Goal: Share content

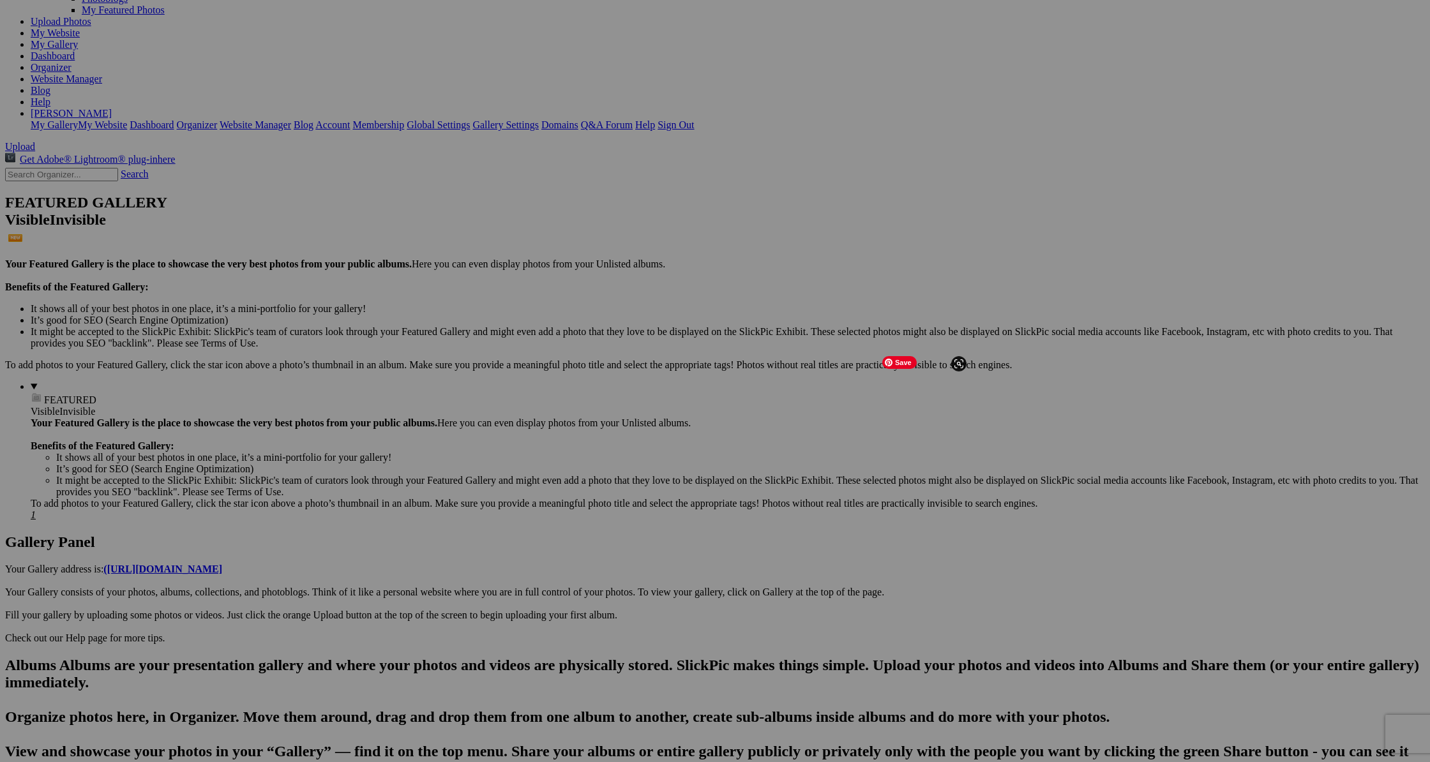
scroll to position [152, 0]
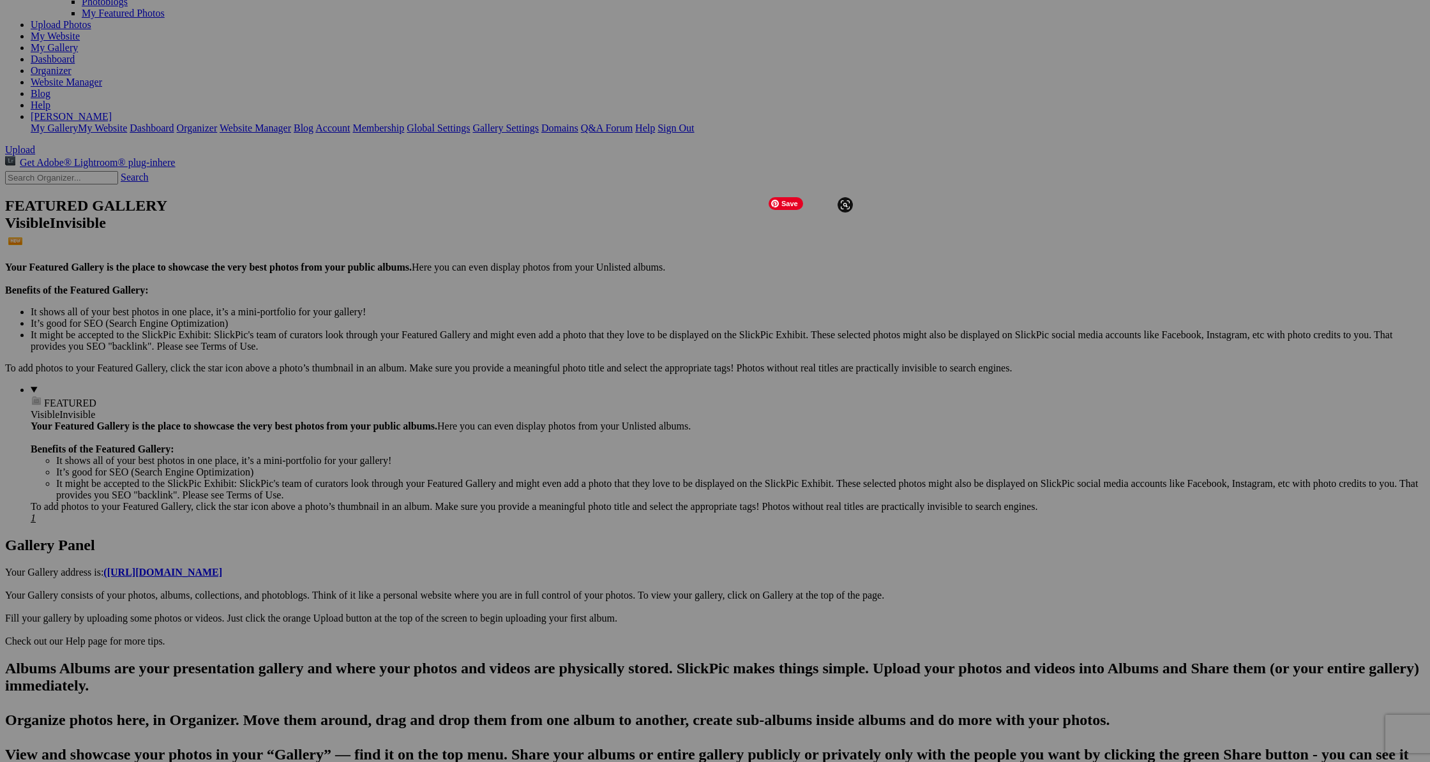
scroll to position [147, 0]
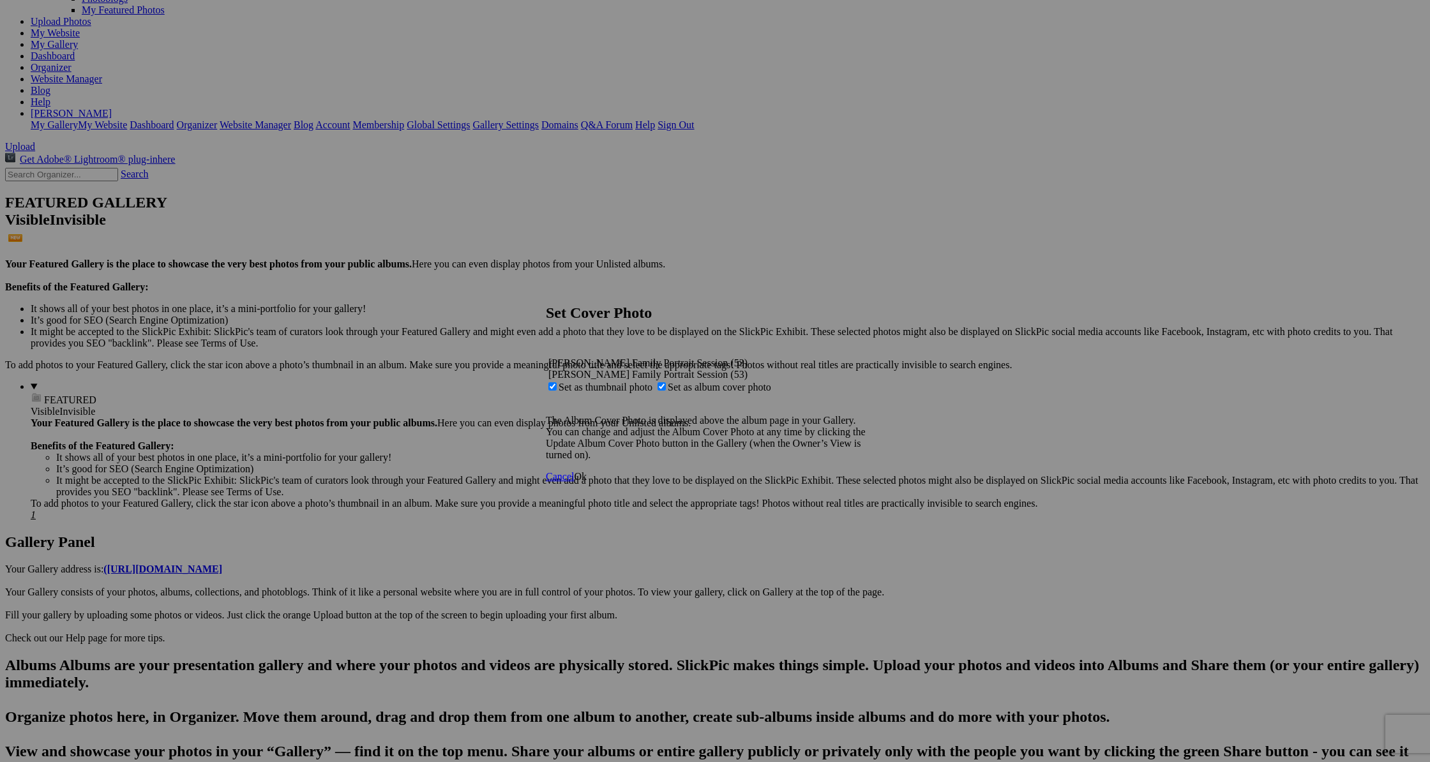
click at [587, 482] on span "Ok" at bounding box center [580, 476] width 13 height 11
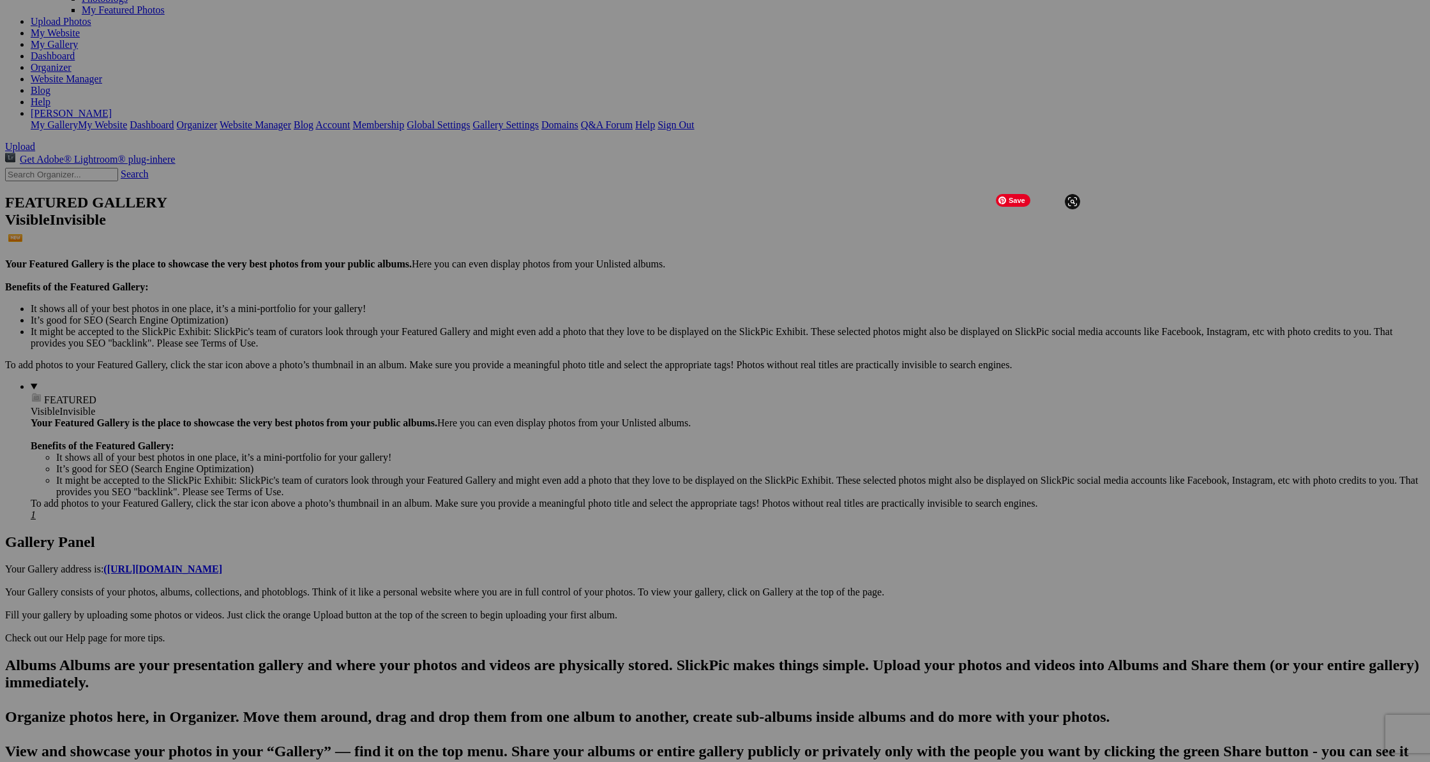
scroll to position [141, 0]
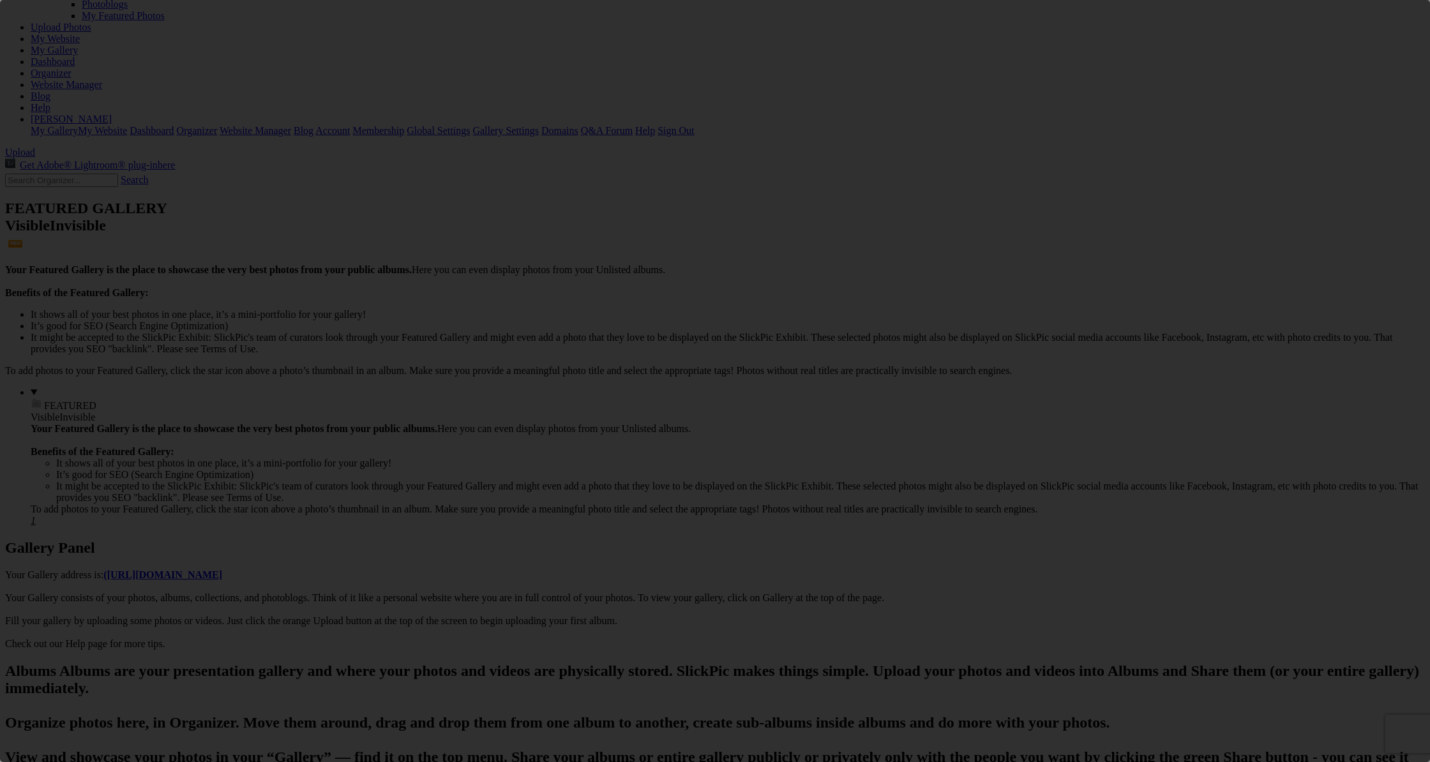
scroll to position [0, 0]
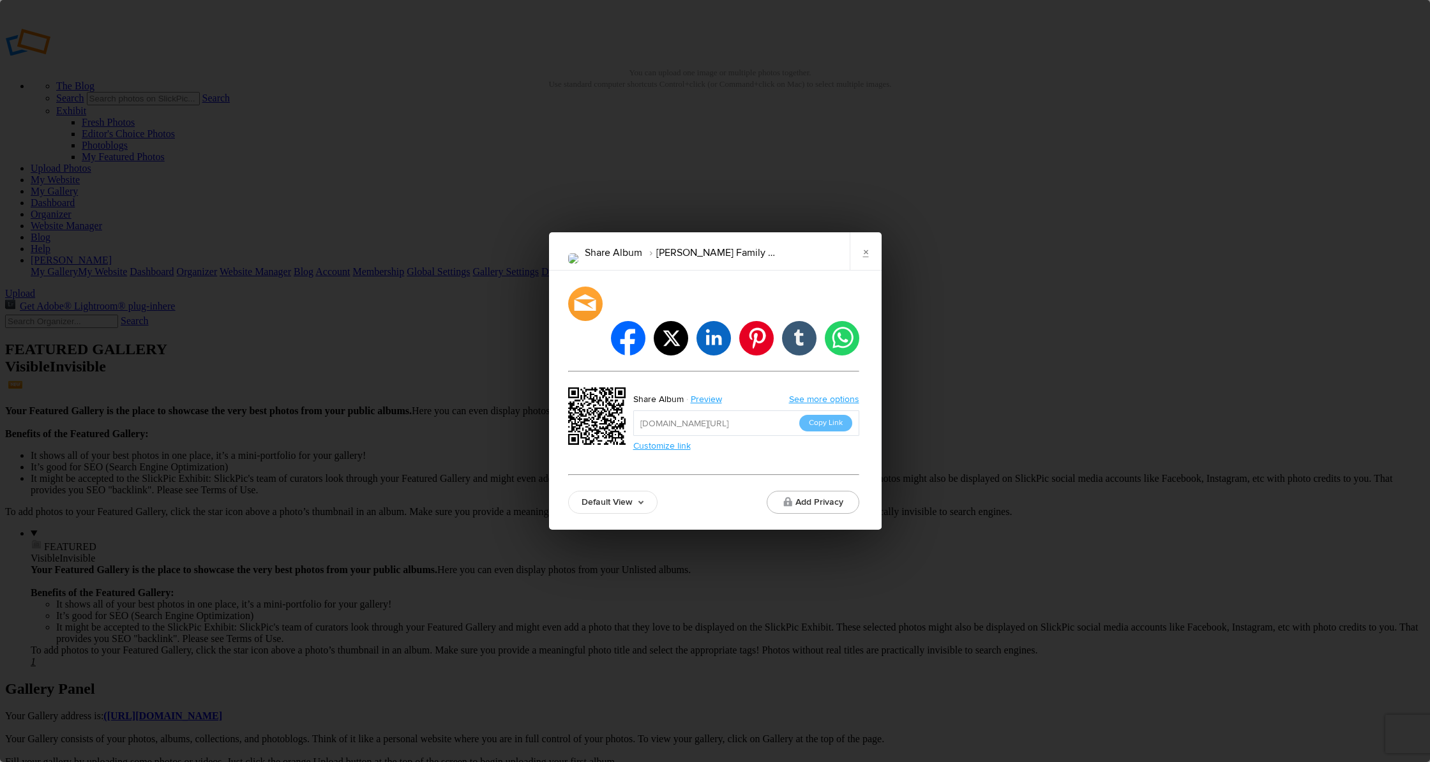
click at [826, 415] on button "Copy Link" at bounding box center [825, 423] width 53 height 17
click at [868, 271] on link "×" at bounding box center [866, 251] width 32 height 38
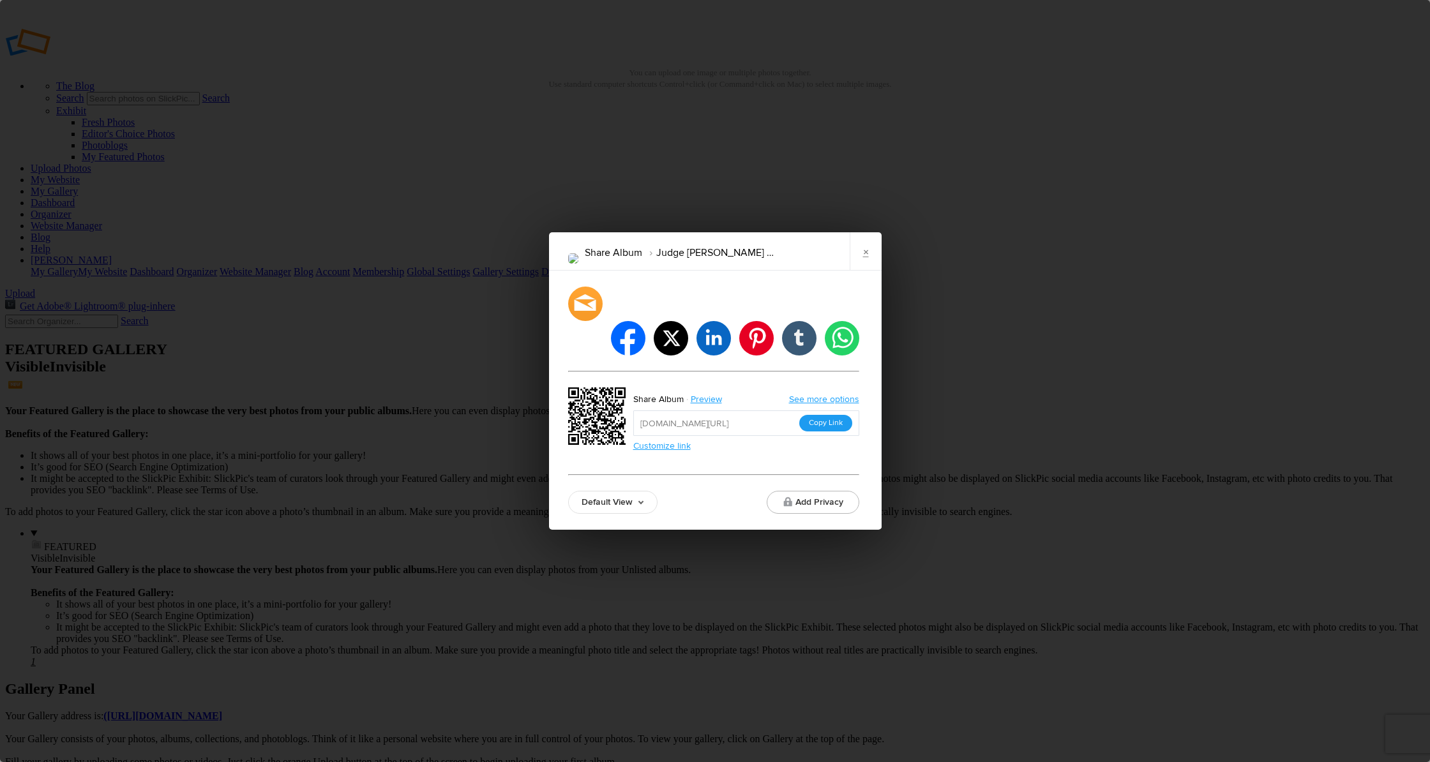
click at [824, 415] on button "Copy Link" at bounding box center [825, 423] width 53 height 17
click at [862, 267] on link "×" at bounding box center [866, 251] width 32 height 38
